Goal: Check status: Check status

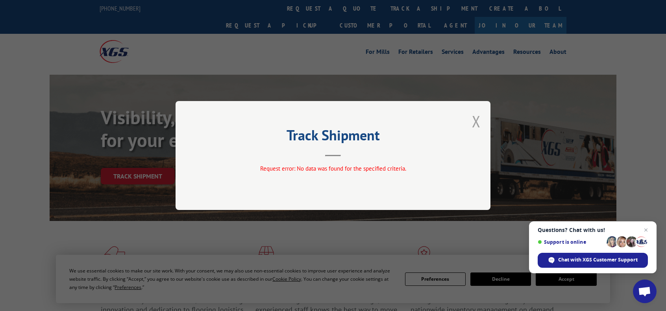
click at [474, 121] on button "Close modal" at bounding box center [476, 121] width 9 height 21
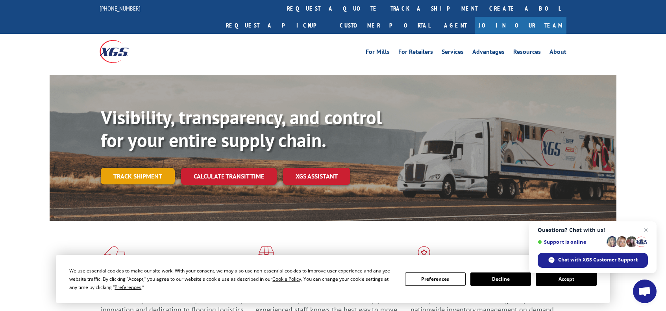
click at [160, 168] on link "Track shipment" at bounding box center [138, 176] width 74 height 17
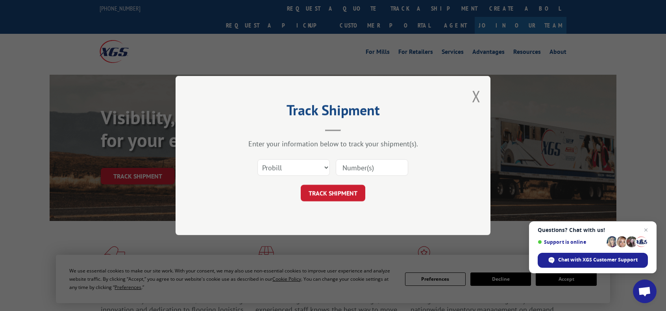
click at [355, 167] on input at bounding box center [372, 167] width 72 height 17
paste input "9093911327"
type input "9093911327"
click at [334, 189] on button "TRACK SHIPMENT" at bounding box center [333, 193] width 65 height 17
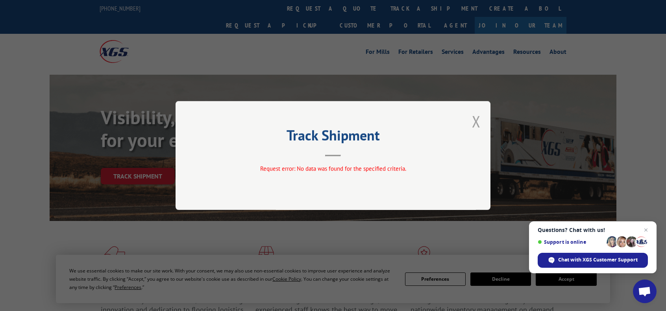
click at [478, 122] on button "Close modal" at bounding box center [476, 121] width 9 height 21
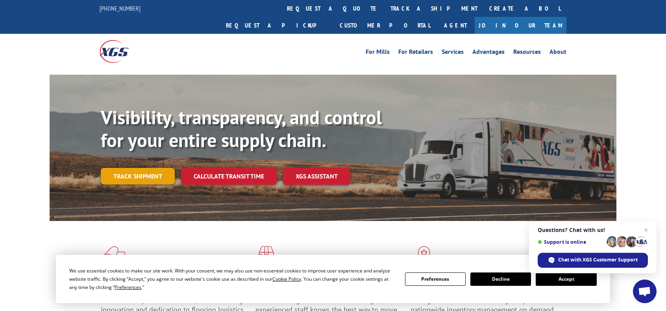
click at [147, 168] on link "Track shipment" at bounding box center [138, 176] width 74 height 17
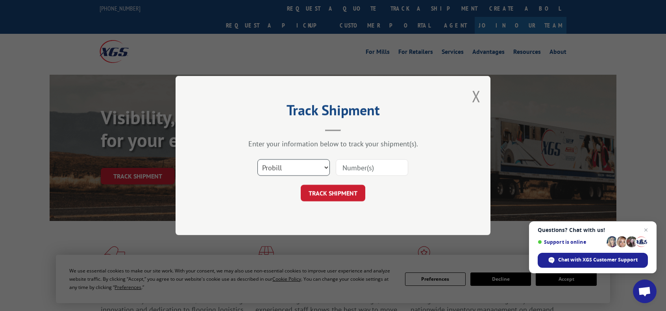
click at [292, 169] on select "Select category... Probill BOL PO" at bounding box center [293, 167] width 72 height 17
select select "bol"
click at [257, 159] on select "Select category... Probill BOL PO" at bounding box center [293, 167] width 72 height 17
drag, startPoint x: 356, startPoint y: 166, endPoint x: 353, endPoint y: 169, distance: 4.5
click at [356, 165] on input at bounding box center [372, 167] width 72 height 17
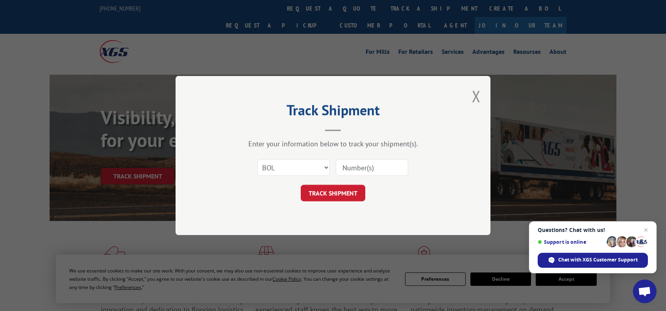
paste input "9093911327"
type input "9093911327"
click at [344, 194] on button "TRACK SHIPMENT" at bounding box center [333, 193] width 65 height 17
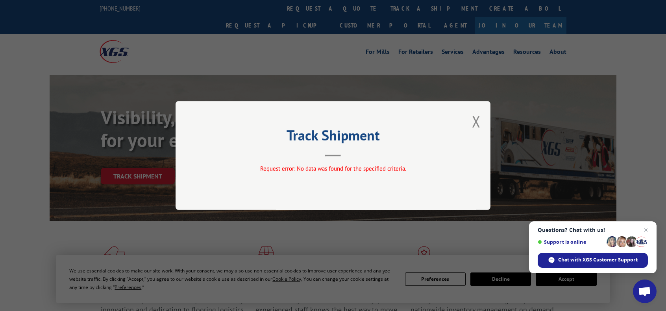
click at [484, 122] on div "Track Shipment Request error: No data was found for the specified criteria." at bounding box center [333, 155] width 315 height 109
